Goal: Information Seeking & Learning: Learn about a topic

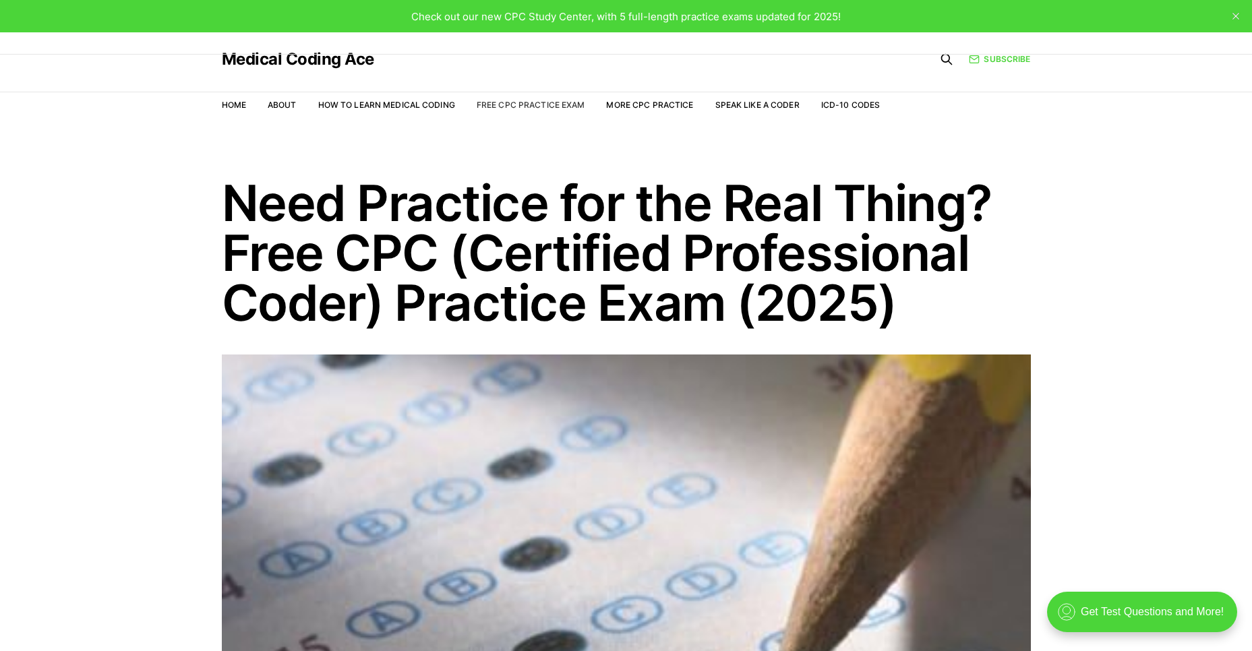
click at [516, 100] on link "Free CPC Practice Exam" at bounding box center [531, 105] width 109 height 10
click at [555, 102] on link "Free CPC Practice Exam" at bounding box center [531, 105] width 109 height 10
click at [526, 103] on link "Free CPC Practice Exam" at bounding box center [531, 105] width 109 height 10
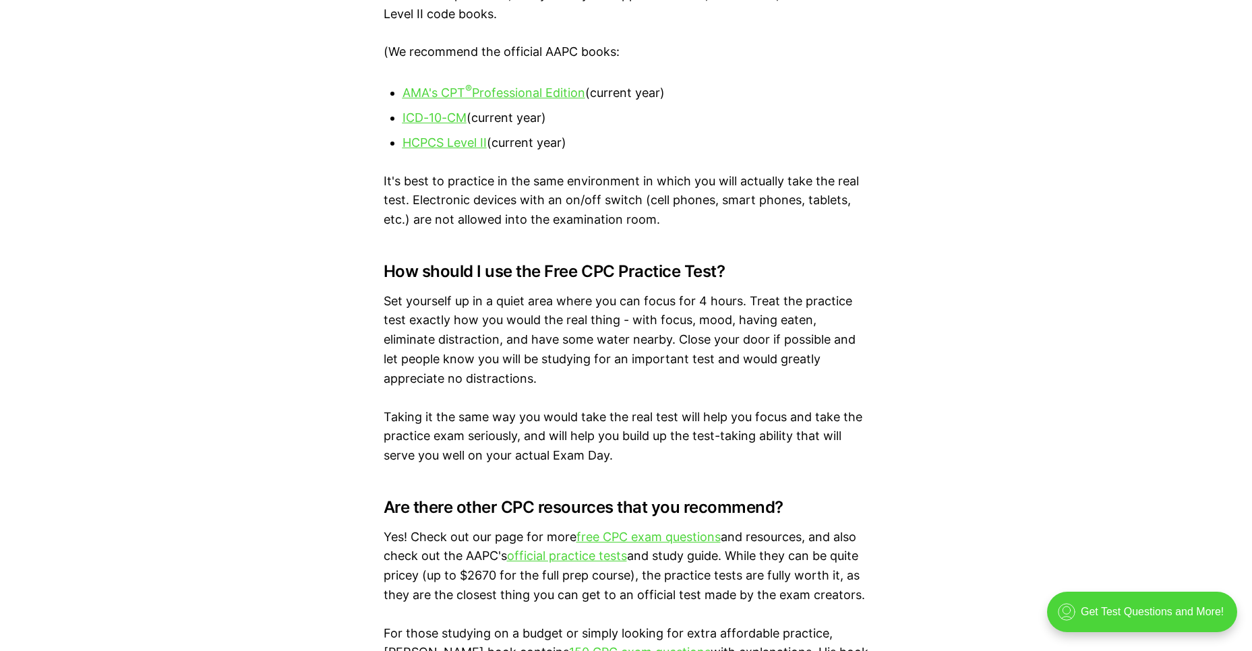
scroll to position [2090, 0]
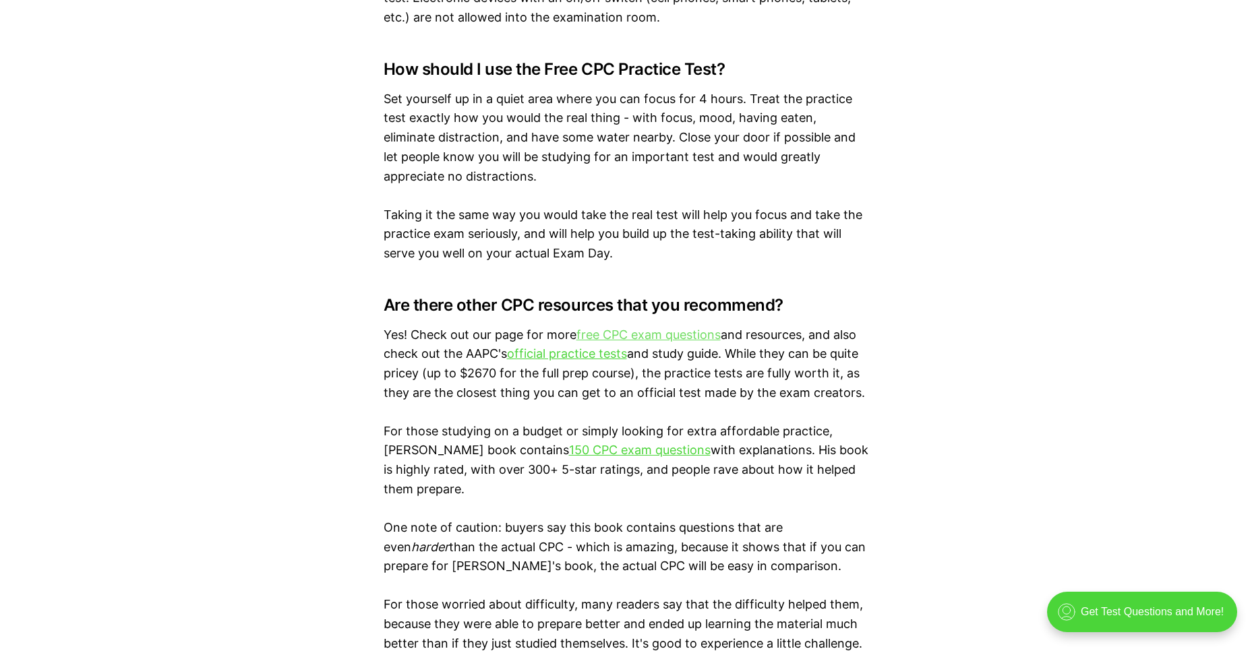
click at [659, 338] on link "free CPC exam questions" at bounding box center [648, 335] width 144 height 14
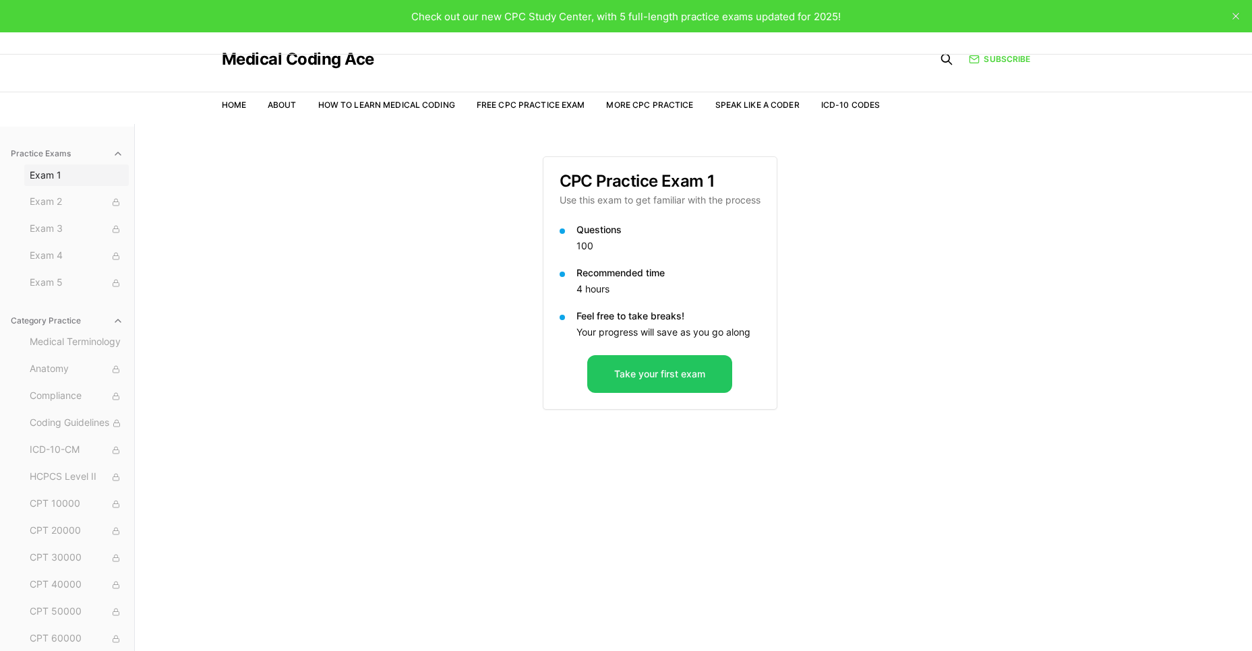
click at [49, 176] on span "Exam 1" at bounding box center [77, 175] width 94 height 13
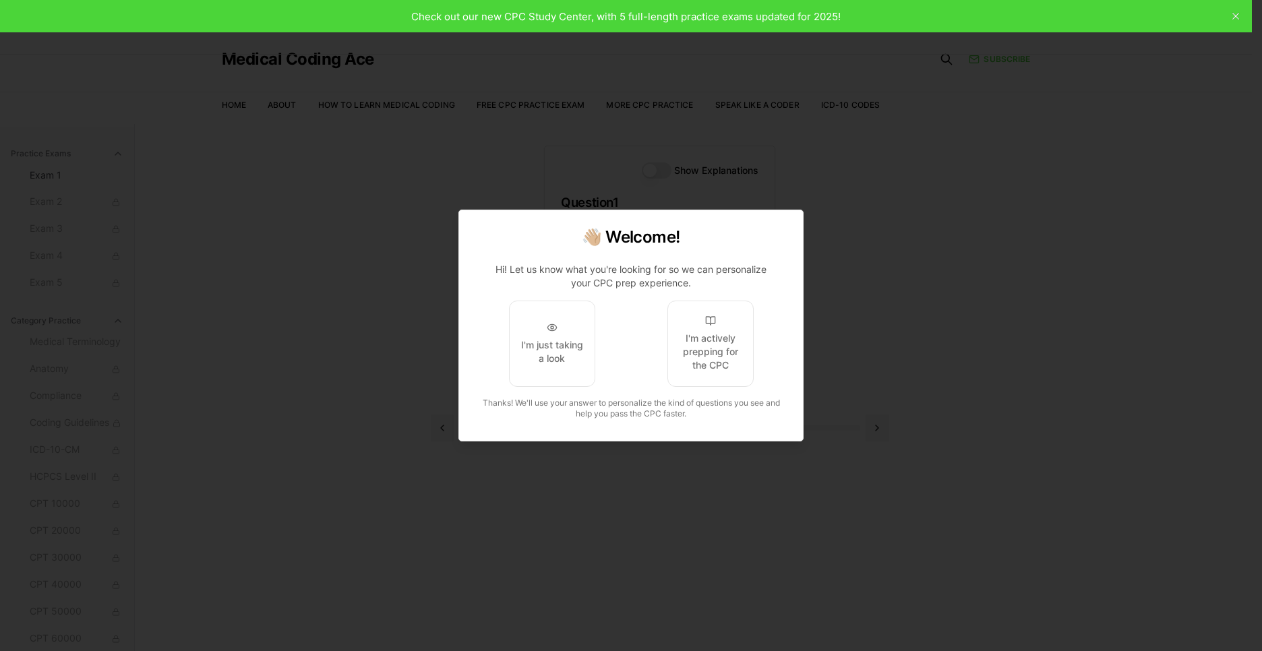
click at [859, 188] on div at bounding box center [631, 325] width 1262 height 651
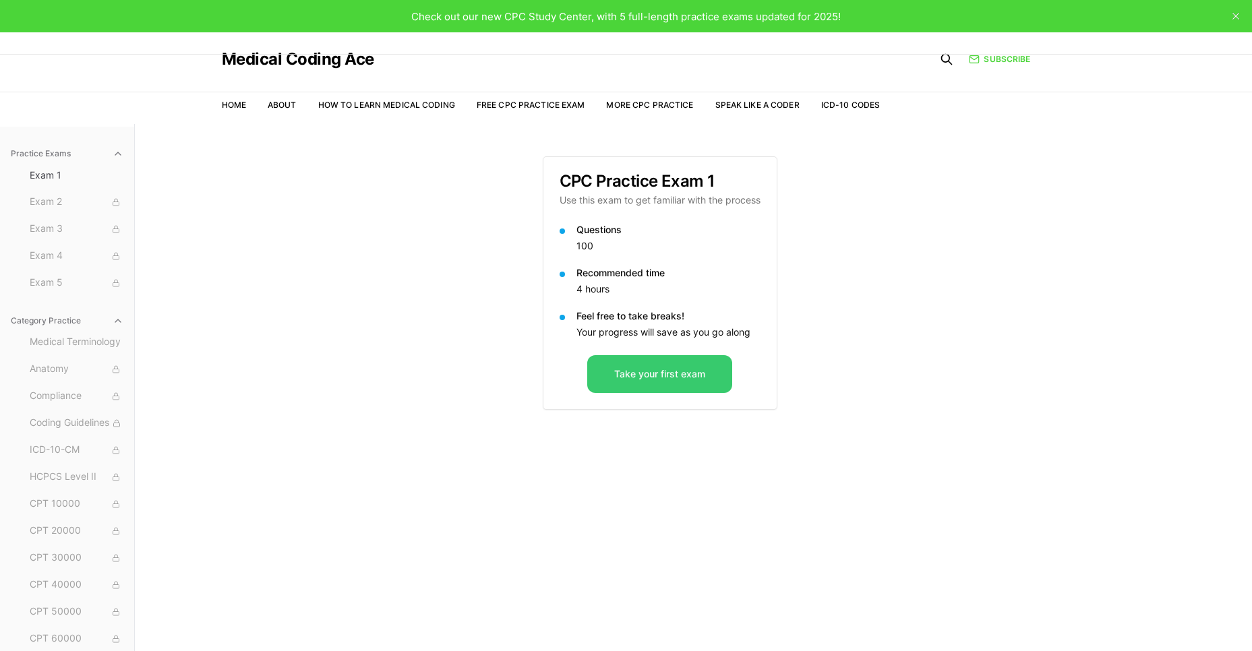
click at [650, 379] on button "Take your first exam" at bounding box center [659, 374] width 145 height 38
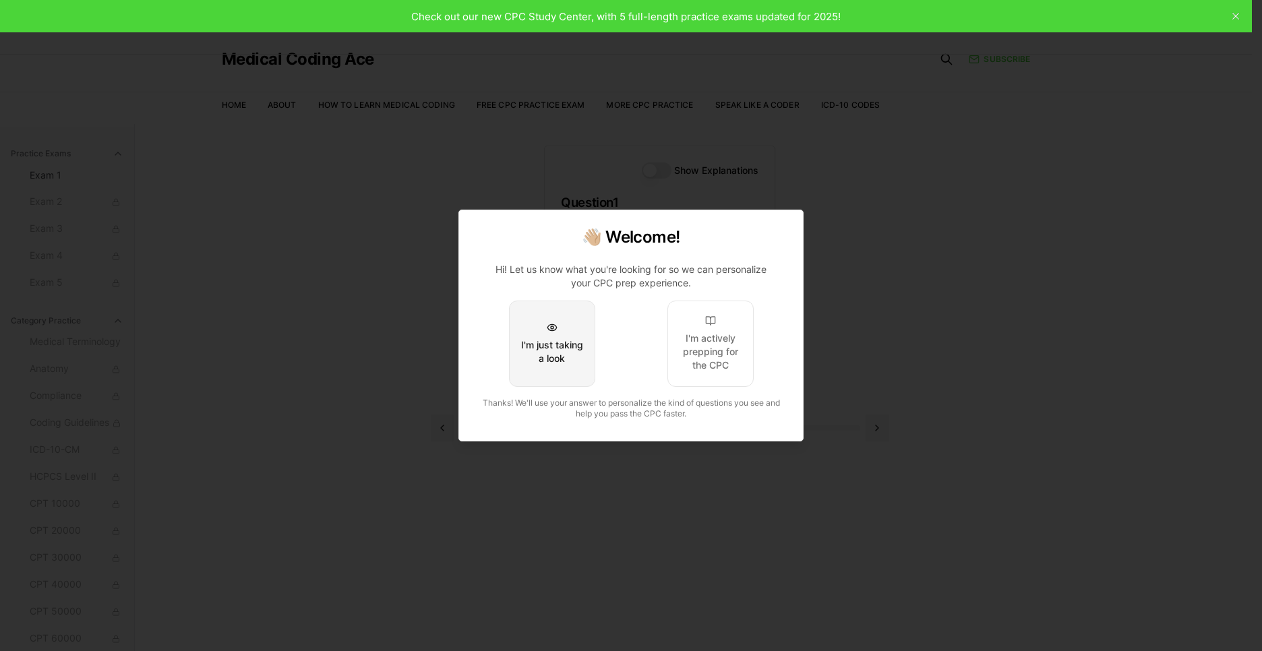
click at [573, 348] on div "I'm just taking a look" at bounding box center [551, 351] width 63 height 27
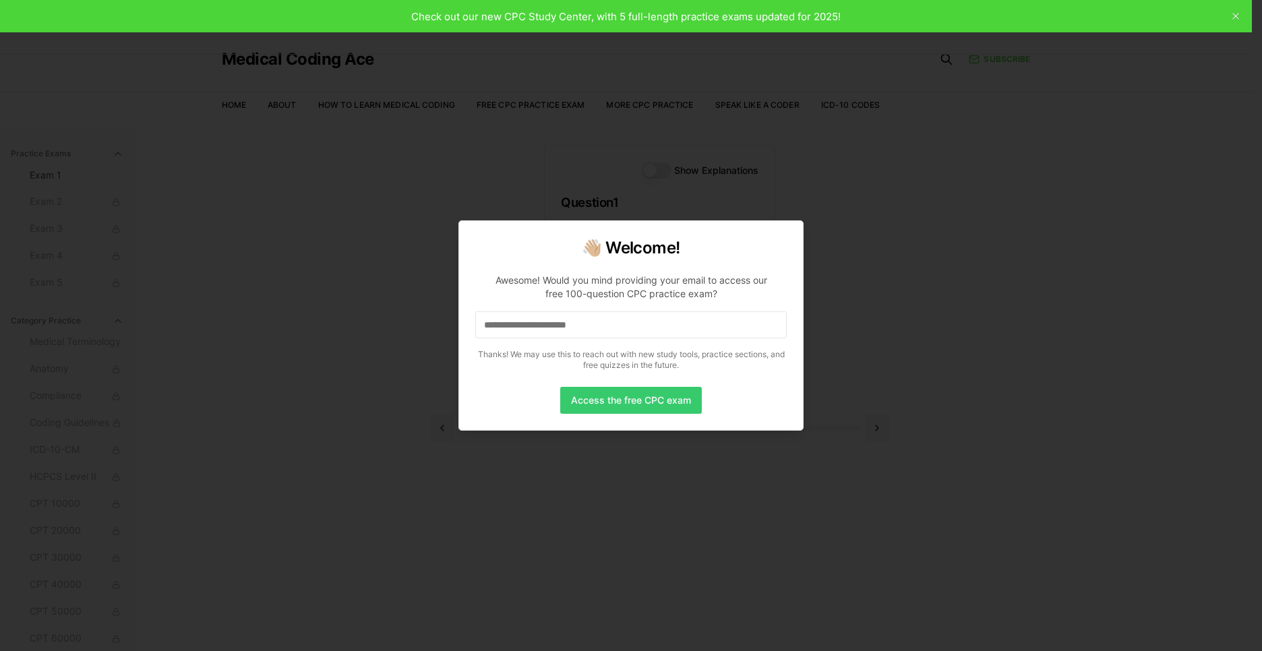
click at [686, 402] on button "Access the free CPC exam" at bounding box center [631, 400] width 142 height 27
click at [639, 332] on input at bounding box center [630, 324] width 311 height 27
click at [638, 331] on input "*" at bounding box center [630, 324] width 311 height 27
click at [506, 324] on input "**" at bounding box center [630, 324] width 311 height 27
click at [886, 256] on div at bounding box center [631, 325] width 1262 height 651
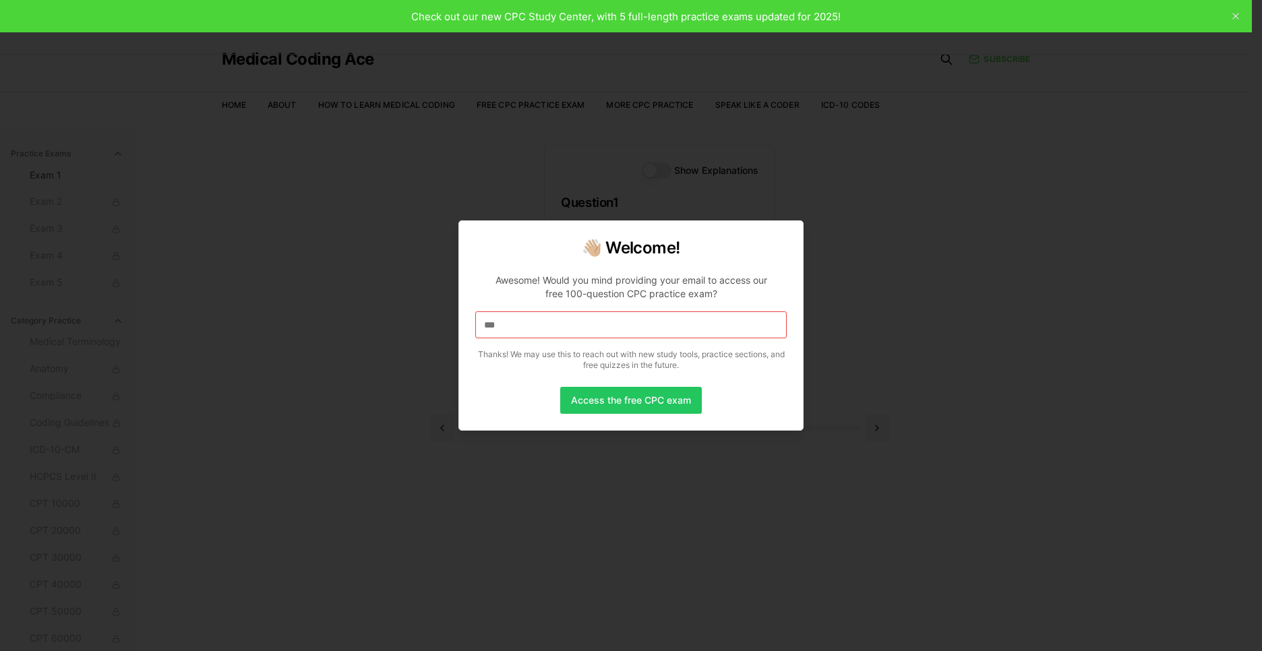
click at [685, 264] on p "Awesome! Would you mind providing your email to access our free 100-question CP…" at bounding box center [630, 319] width 311 height 113
click at [595, 330] on input "***" at bounding box center [630, 324] width 311 height 27
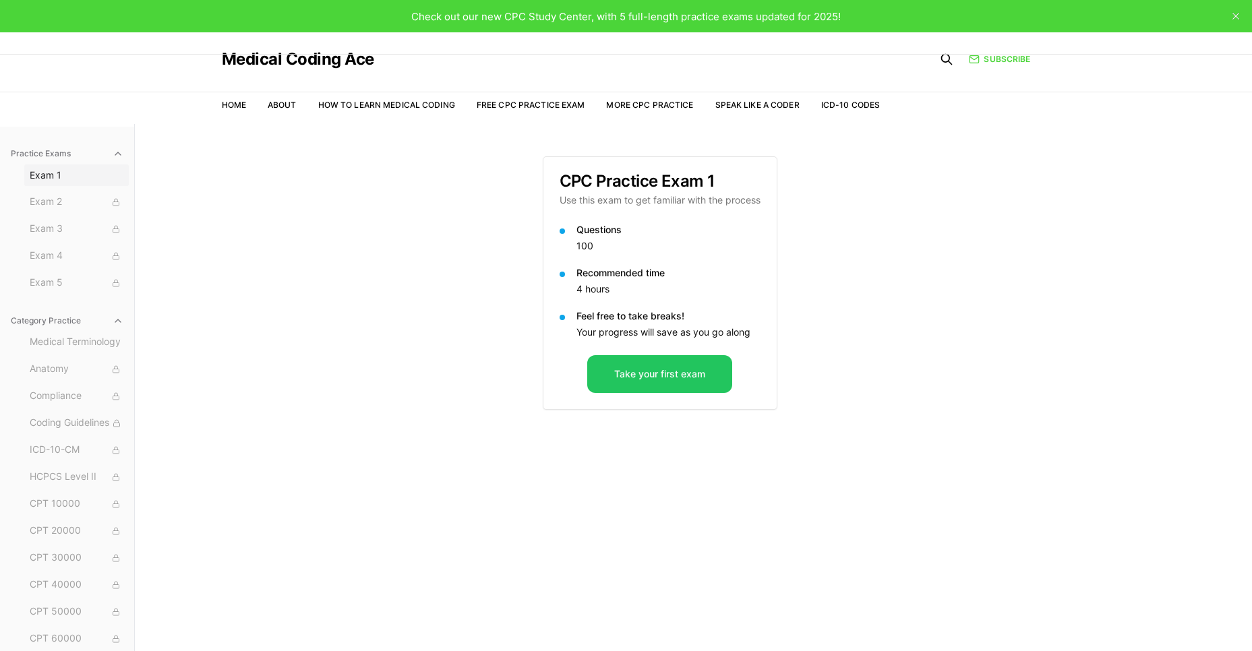
click at [49, 177] on span "Exam 1" at bounding box center [77, 175] width 94 height 13
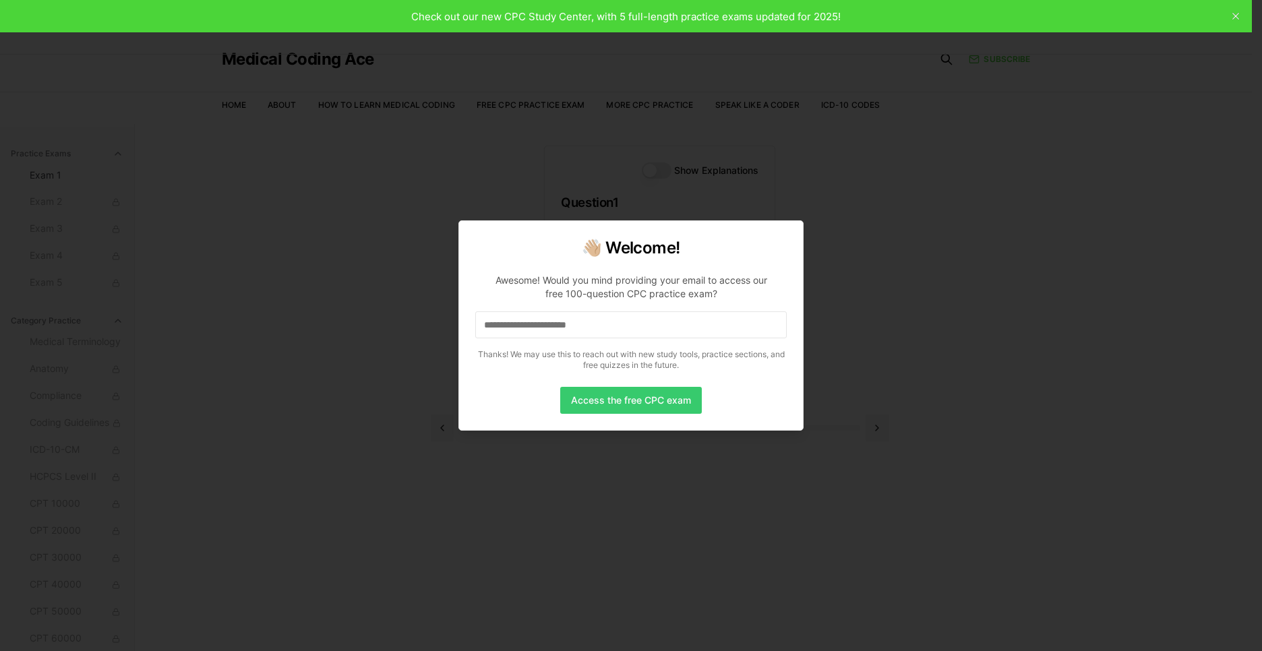
click at [601, 404] on button "Access the free CPC exam" at bounding box center [631, 400] width 142 height 27
drag, startPoint x: 979, startPoint y: 304, endPoint x: 917, endPoint y: 291, distance: 62.8
click at [974, 304] on div at bounding box center [631, 325] width 1262 height 651
click at [344, 193] on div at bounding box center [631, 325] width 1262 height 651
click at [776, 169] on div at bounding box center [631, 325] width 1262 height 651
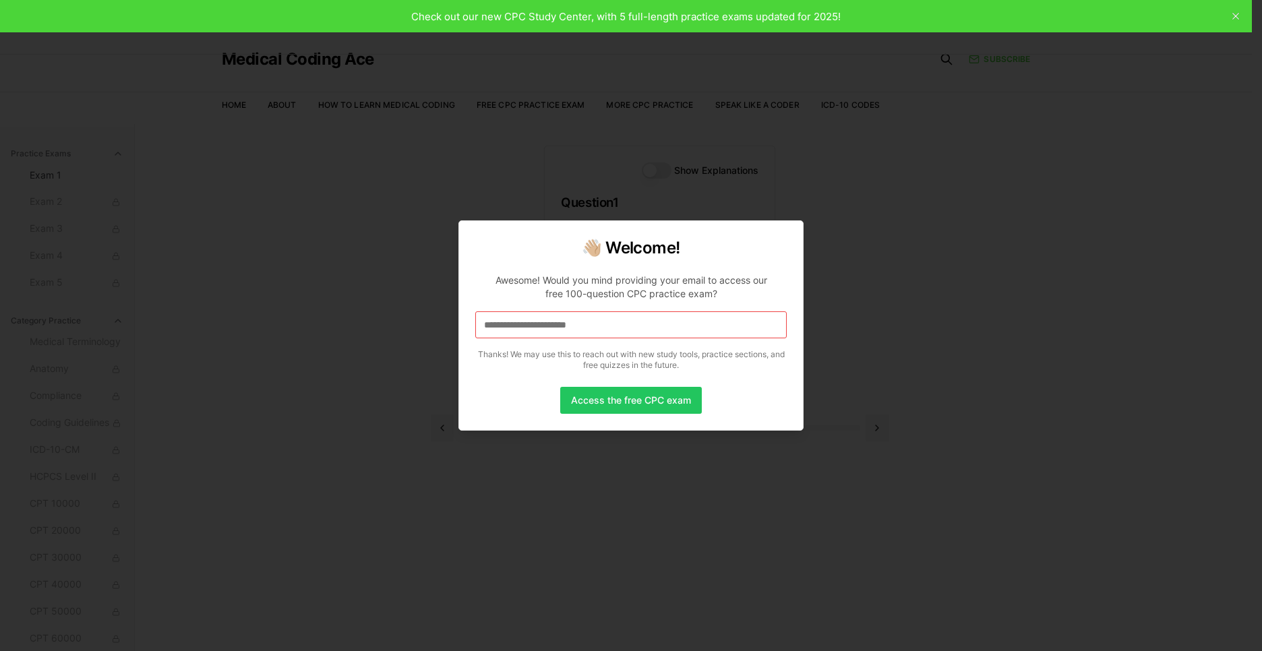
click at [793, 280] on div "👋🏼 Welcome! Awesome! Would you mind providing your email to access our free 100…" at bounding box center [630, 325] width 345 height 210
click at [1045, 127] on div at bounding box center [631, 325] width 1262 height 651
click at [1233, 16] on div at bounding box center [631, 325] width 1262 height 651
click at [1236, 13] on div at bounding box center [631, 325] width 1262 height 651
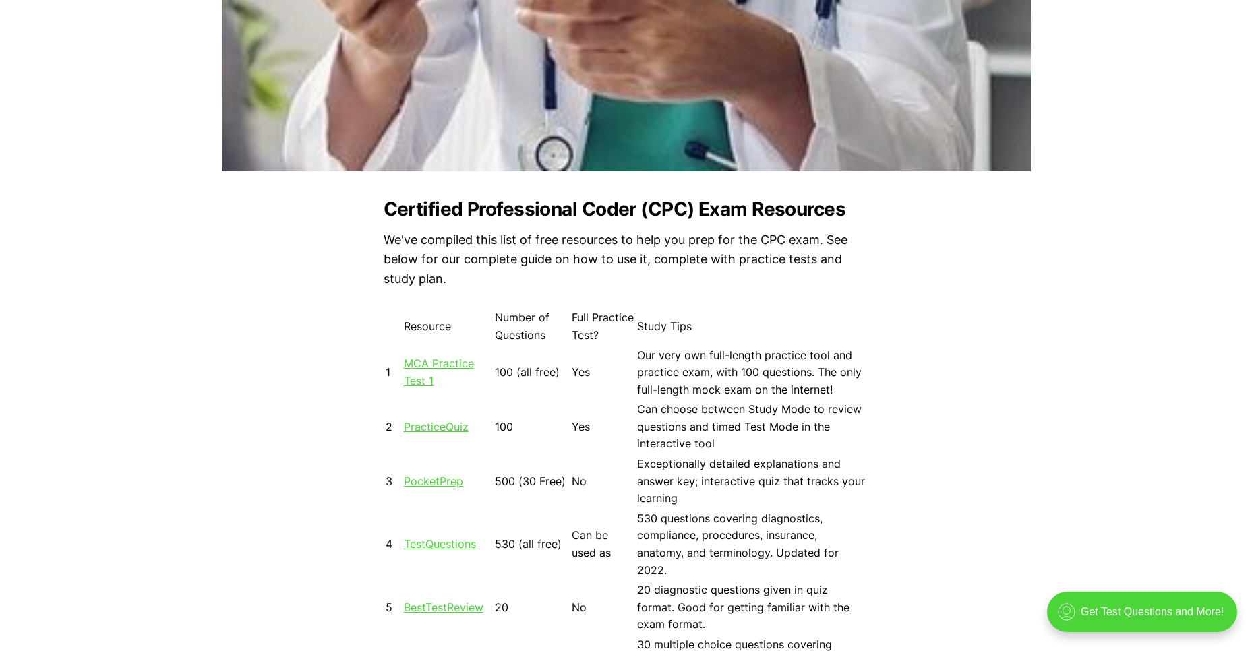
scroll to position [1146, 0]
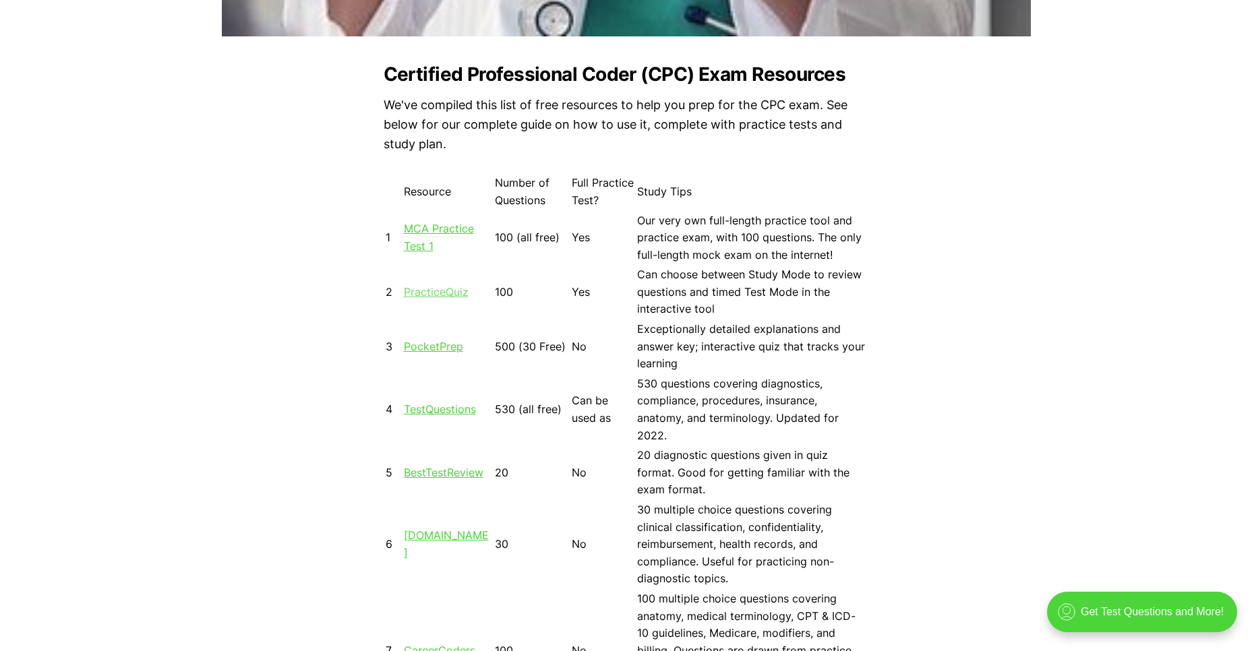
click at [450, 295] on link "PracticeQuiz" at bounding box center [436, 291] width 65 height 13
